Goal: Information Seeking & Learning: Learn about a topic

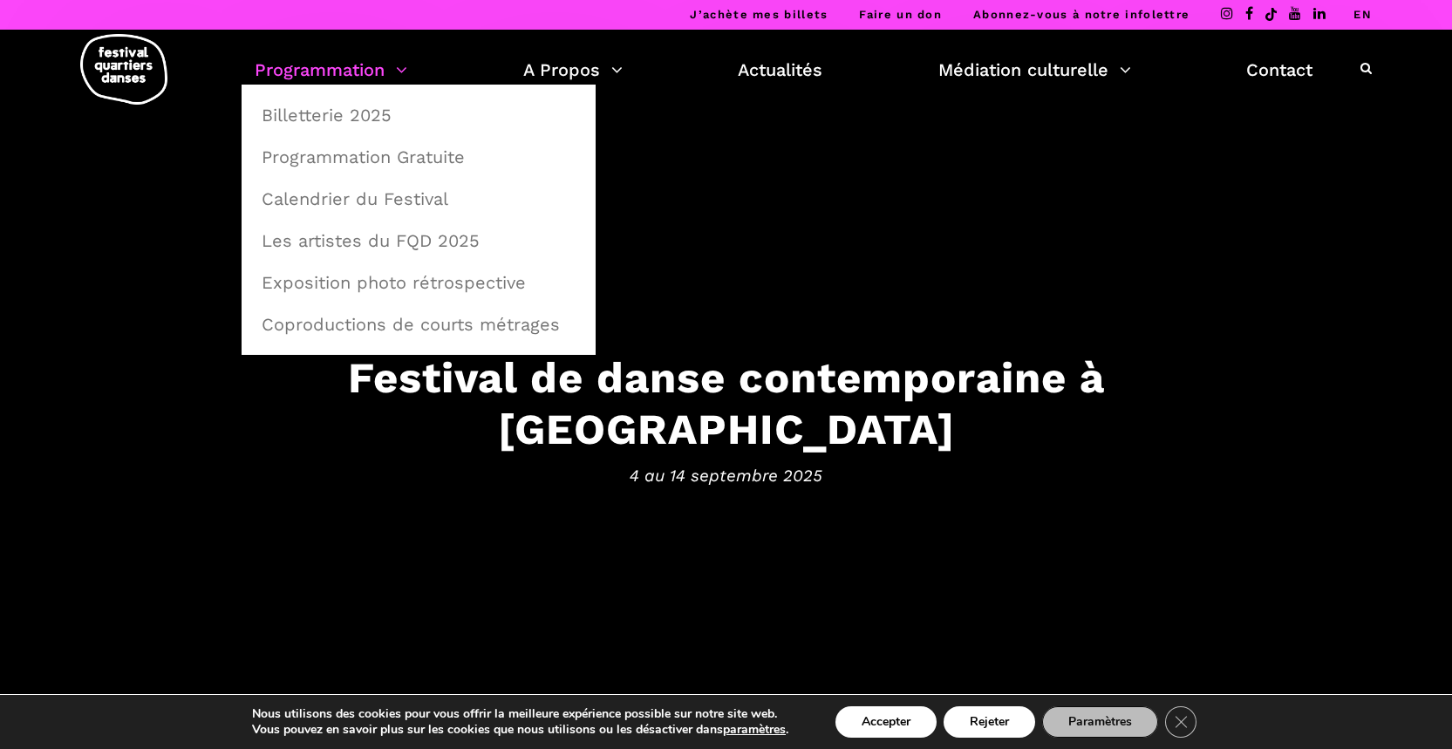
click at [387, 82] on link "Programmation" at bounding box center [331, 70] width 153 height 30
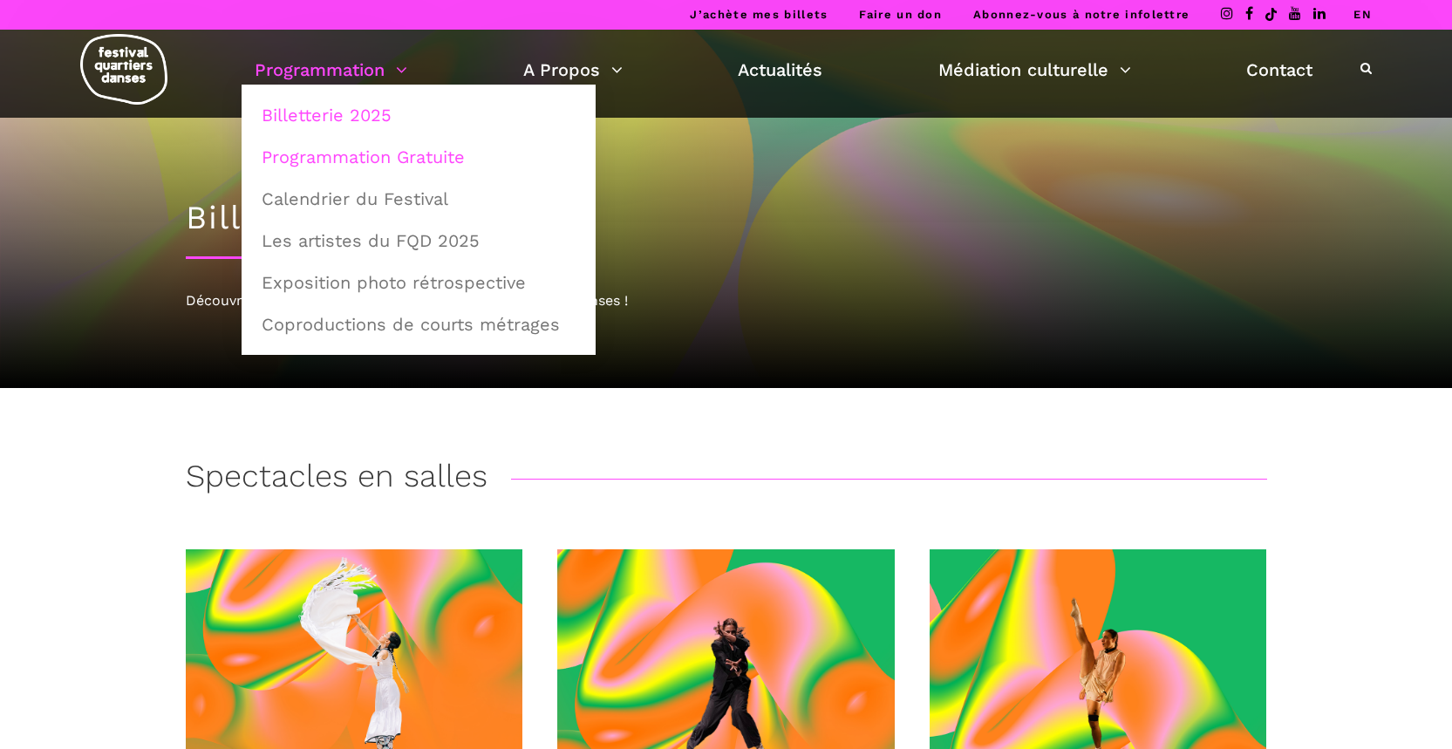
click at [383, 154] on link "Programmation Gratuite" at bounding box center [418, 157] width 335 height 40
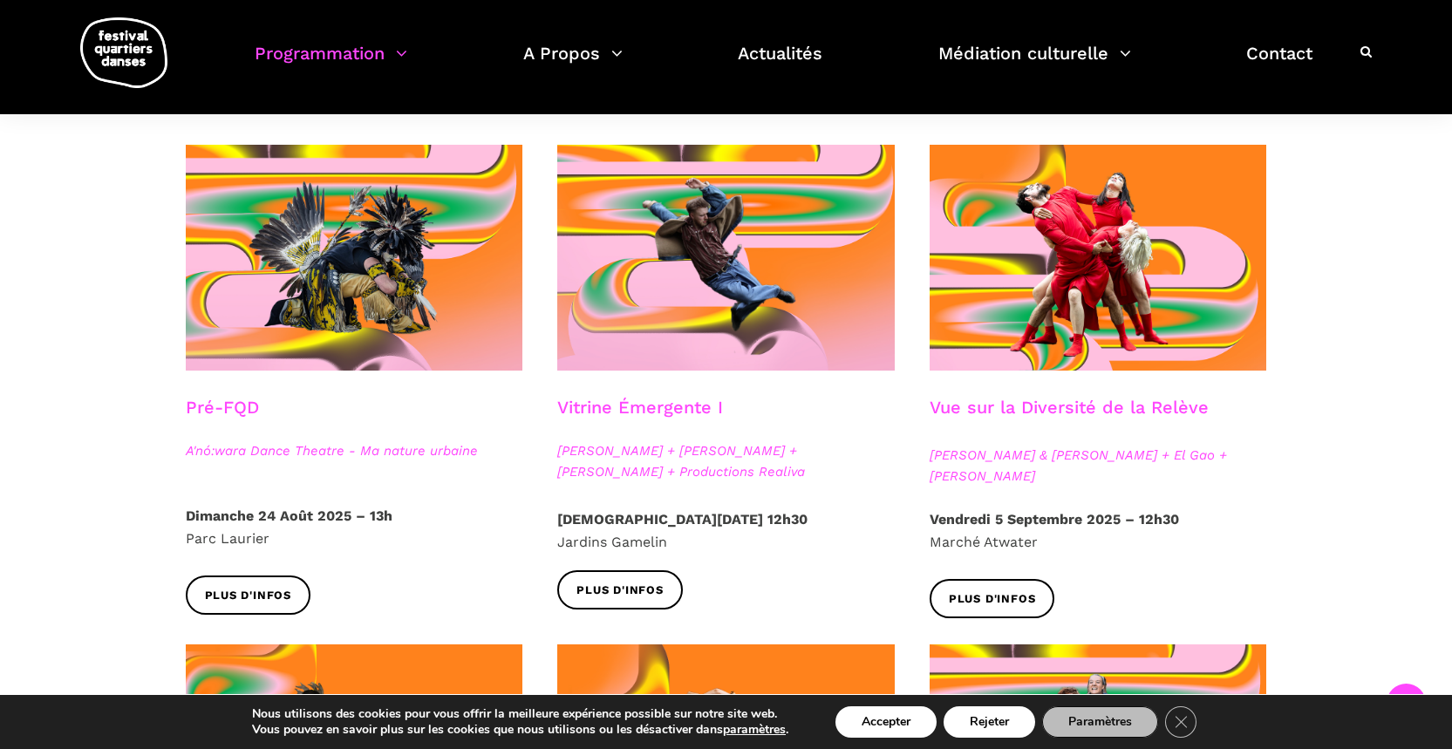
scroll to position [401, 0]
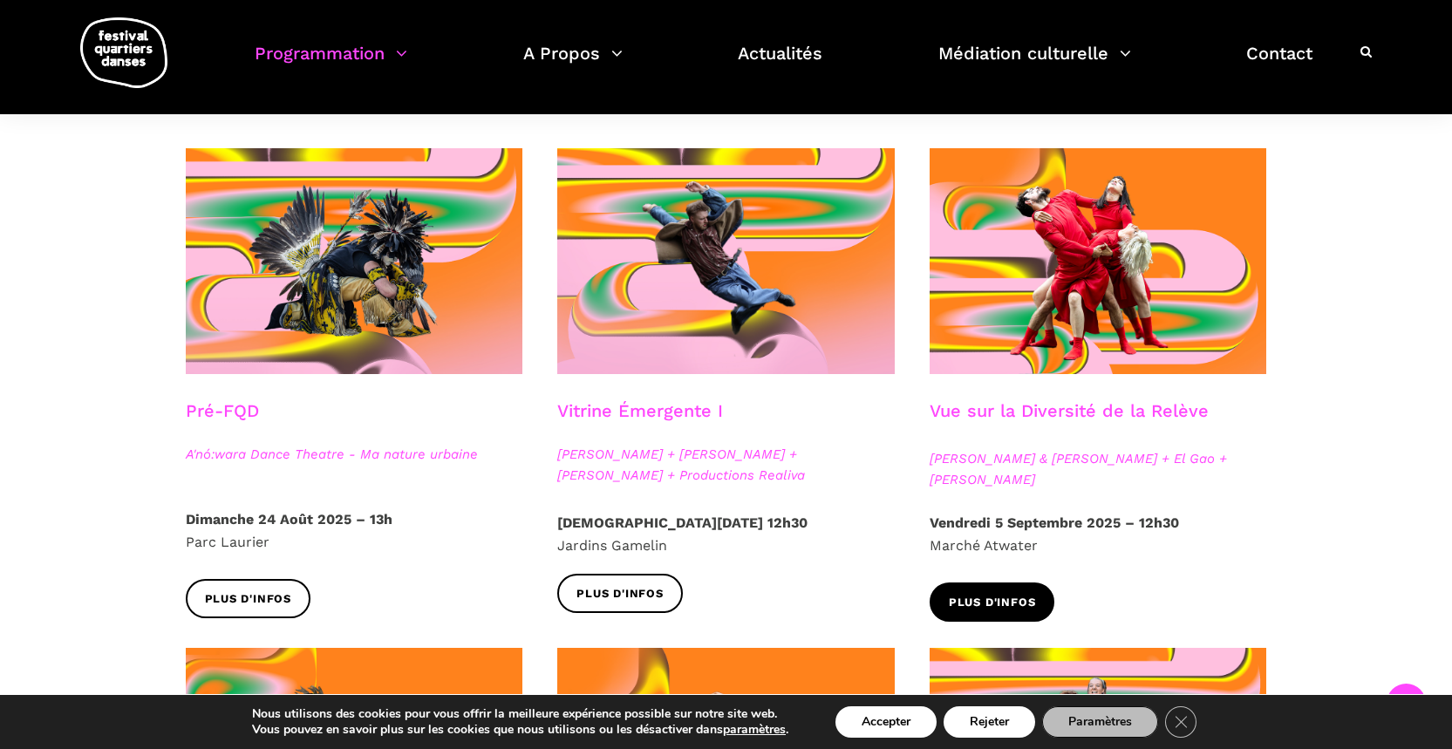
click at [979, 598] on span "Plus d'infos" at bounding box center [992, 603] width 87 height 18
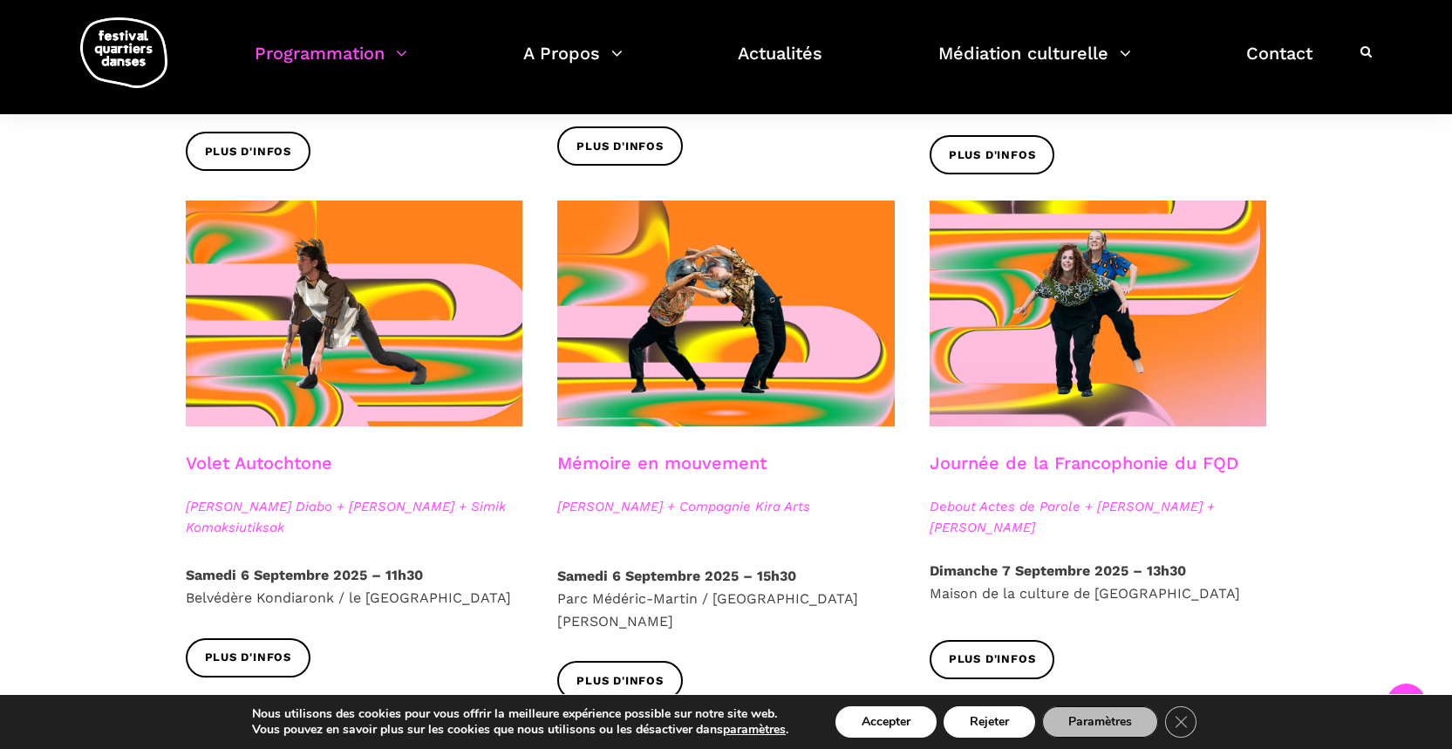
scroll to position [850, 0]
